Goal: Task Accomplishment & Management: Manage account settings

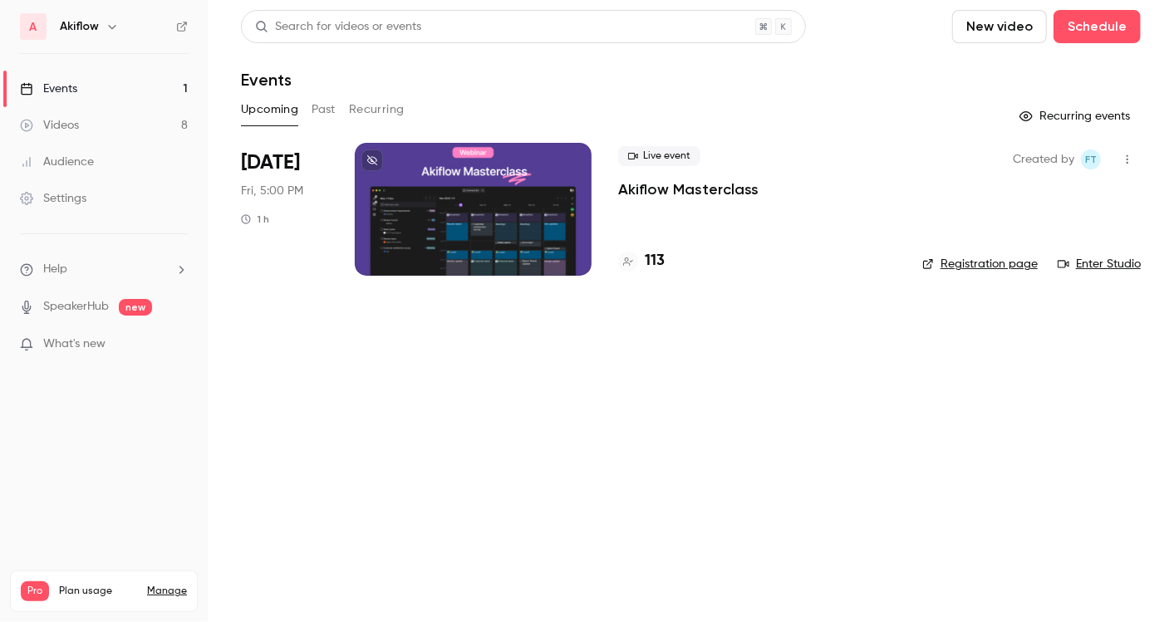
click at [515, 224] on div at bounding box center [473, 209] width 237 height 133
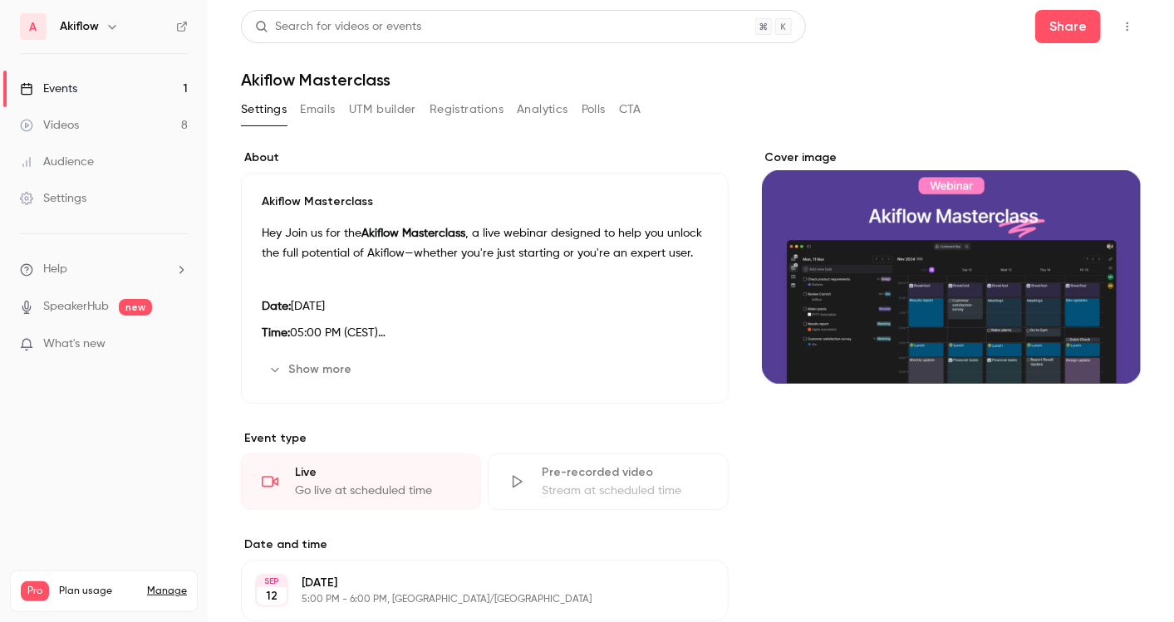
click at [322, 101] on button "Emails" at bounding box center [317, 109] width 35 height 27
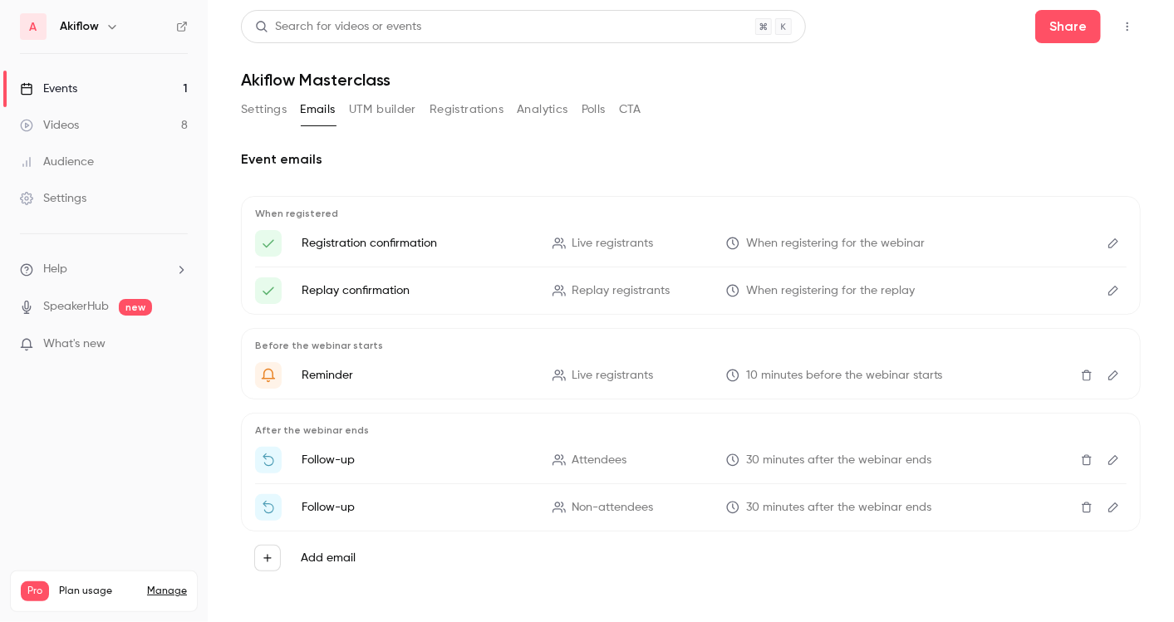
click at [273, 111] on button "Settings" at bounding box center [264, 109] width 46 height 27
